Goal: Find specific page/section: Find specific page/section

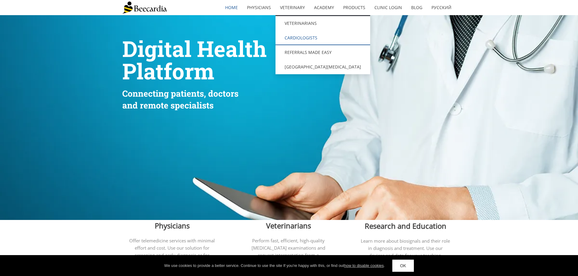
click at [295, 34] on link "Cardiologists" at bounding box center [322, 38] width 95 height 15
click at [297, 24] on link "Veterinarians" at bounding box center [322, 23] width 95 height 15
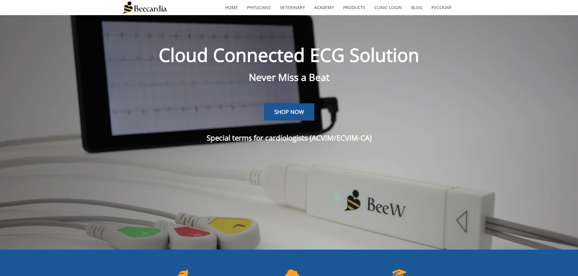
scroll to position [15, 0]
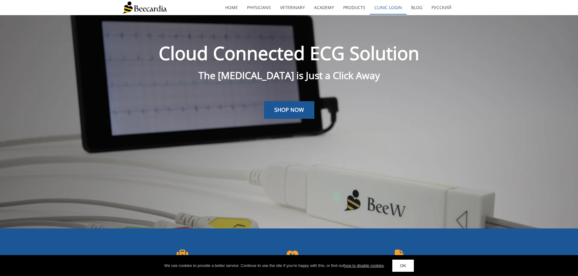
click at [392, 8] on link "Clinic Login" at bounding box center [388, 8] width 37 height 14
